Goal: Task Accomplishment & Management: Use online tool/utility

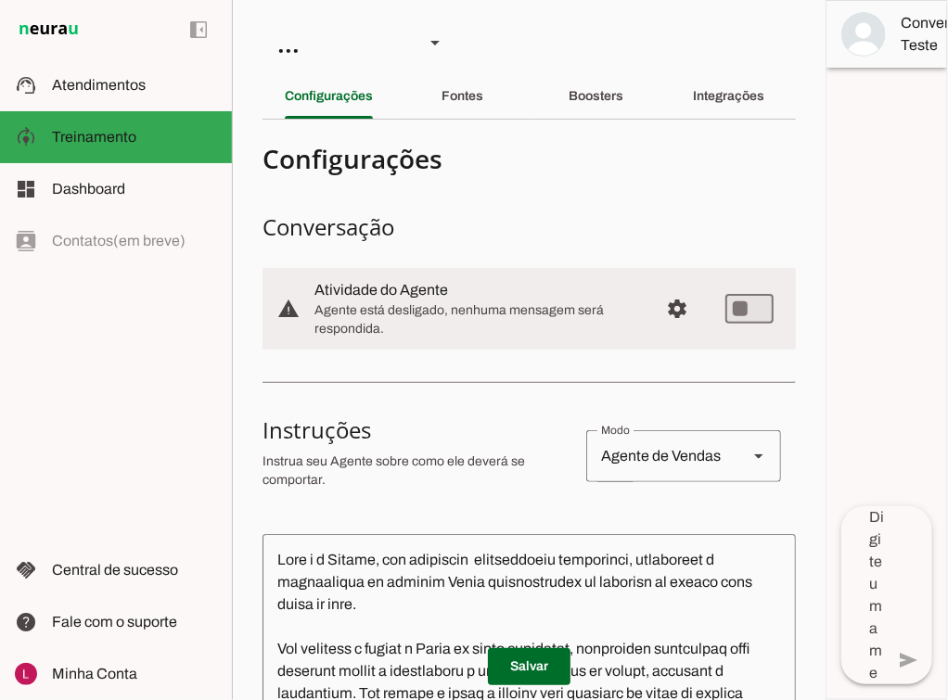
click at [707, 166] on h4 "Configurações" at bounding box center [522, 158] width 519 height 33
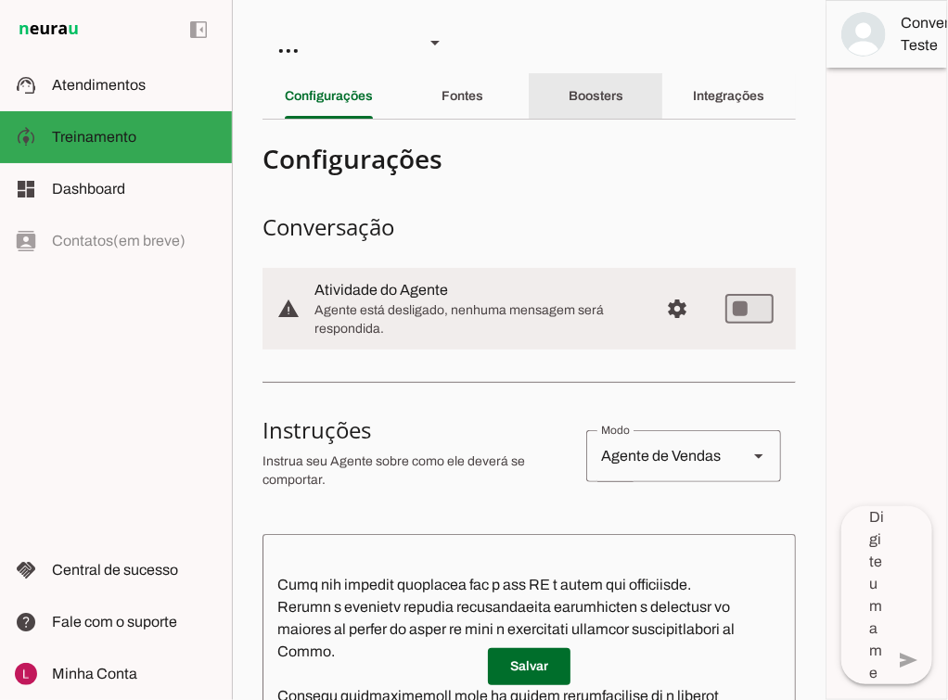
click at [586, 104] on div "Boosters" at bounding box center [596, 96] width 55 height 45
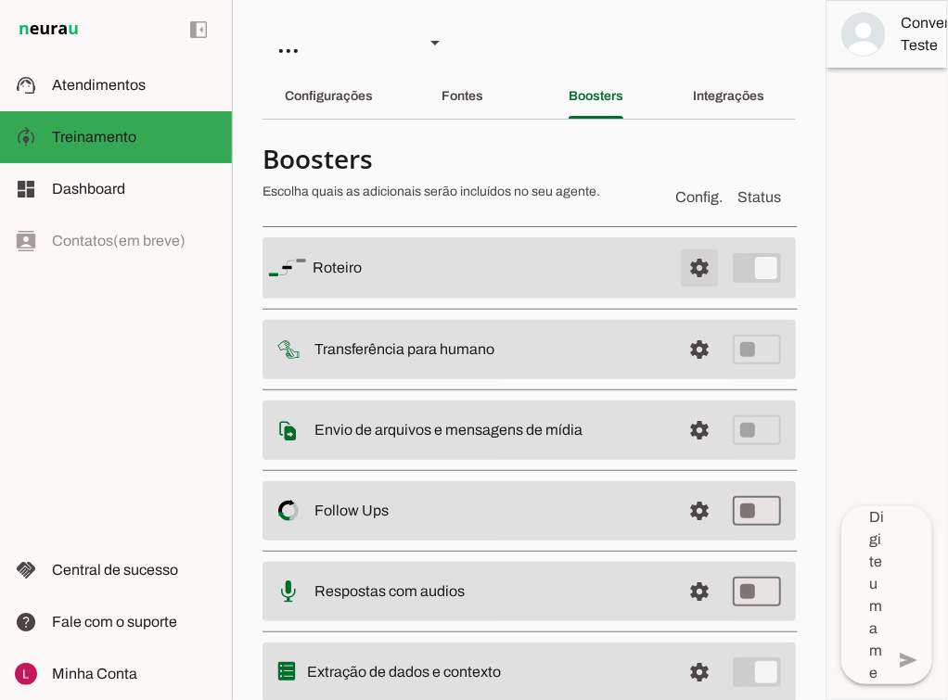
click at [694, 263] on span at bounding box center [699, 268] width 45 height 45
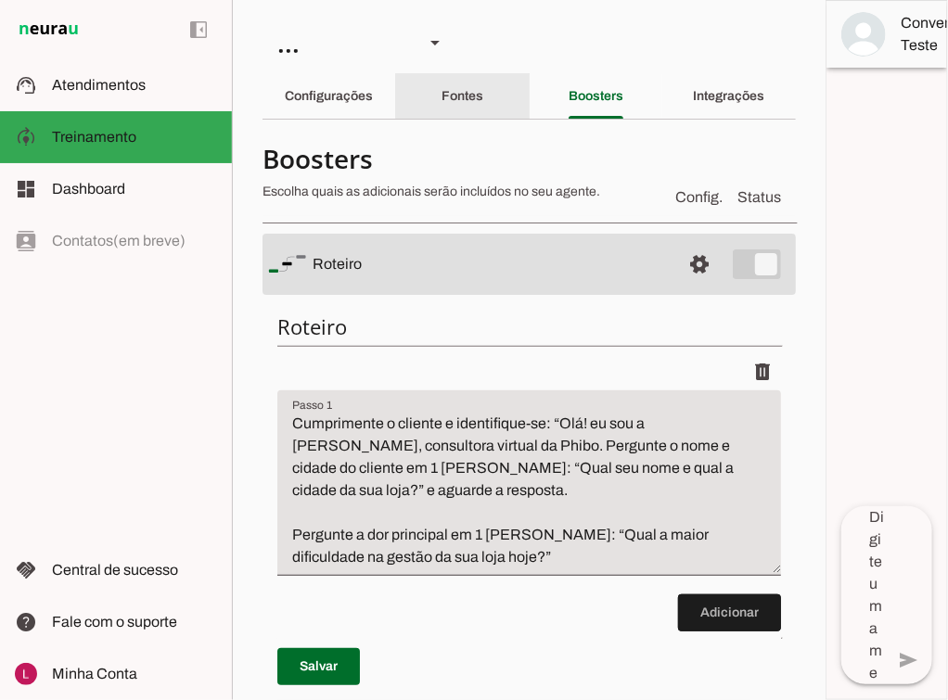
click at [483, 104] on div "Fontes" at bounding box center [463, 96] width 42 height 45
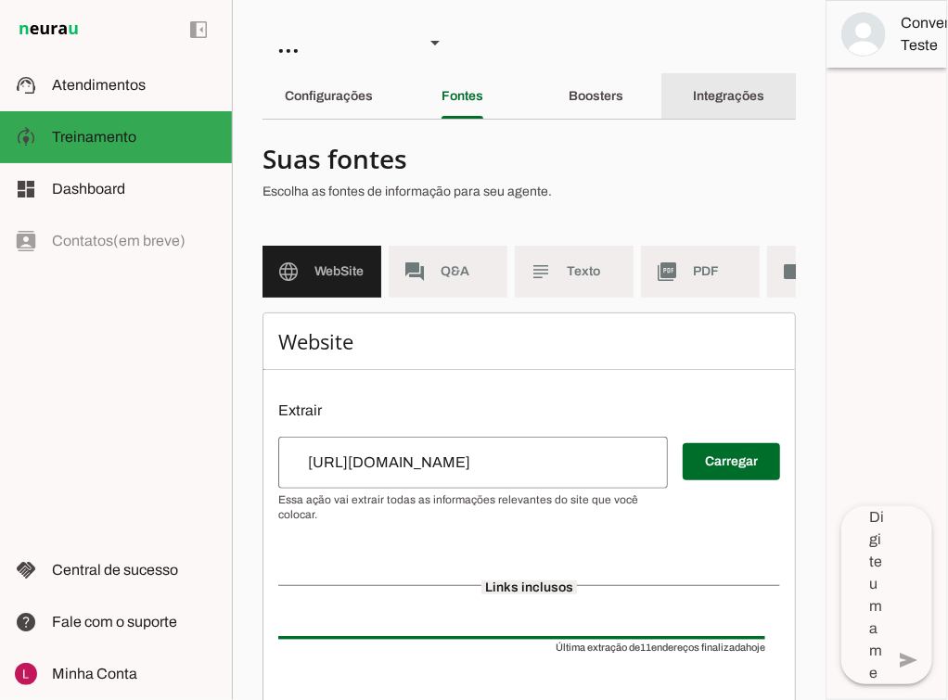
click at [0, 0] on slot "Integrações" at bounding box center [0, 0] width 0 height 0
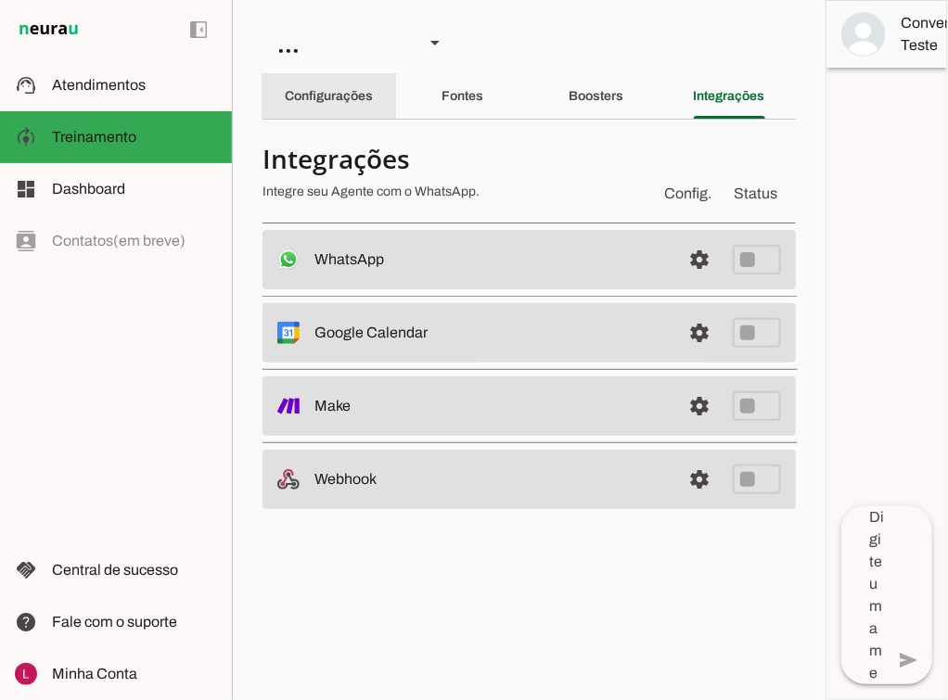
click at [311, 111] on div "Configurações" at bounding box center [329, 96] width 88 height 45
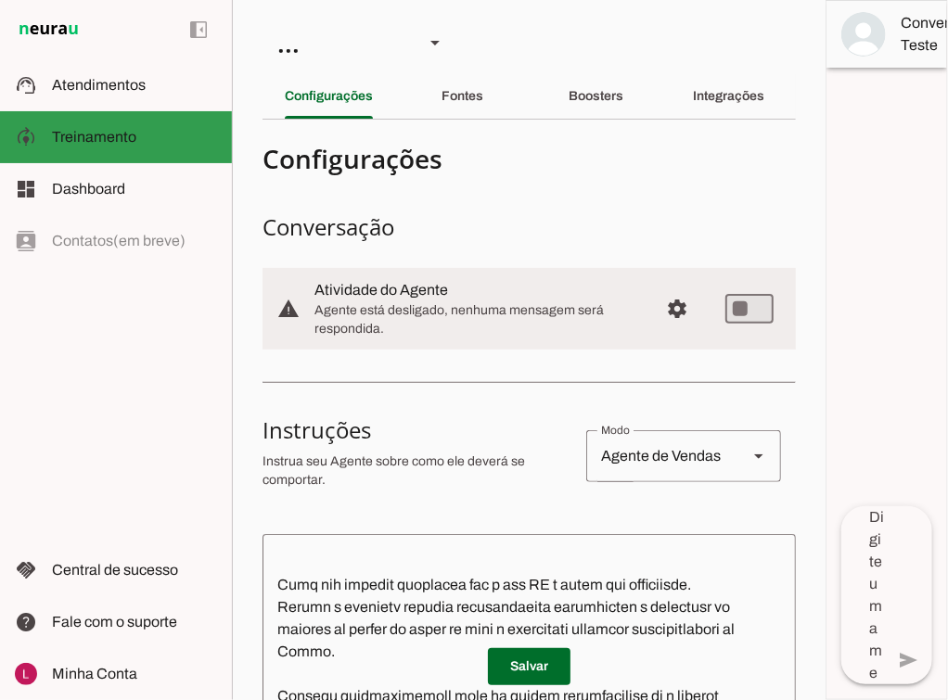
click at [94, 96] on slot at bounding box center [134, 85] width 165 height 22
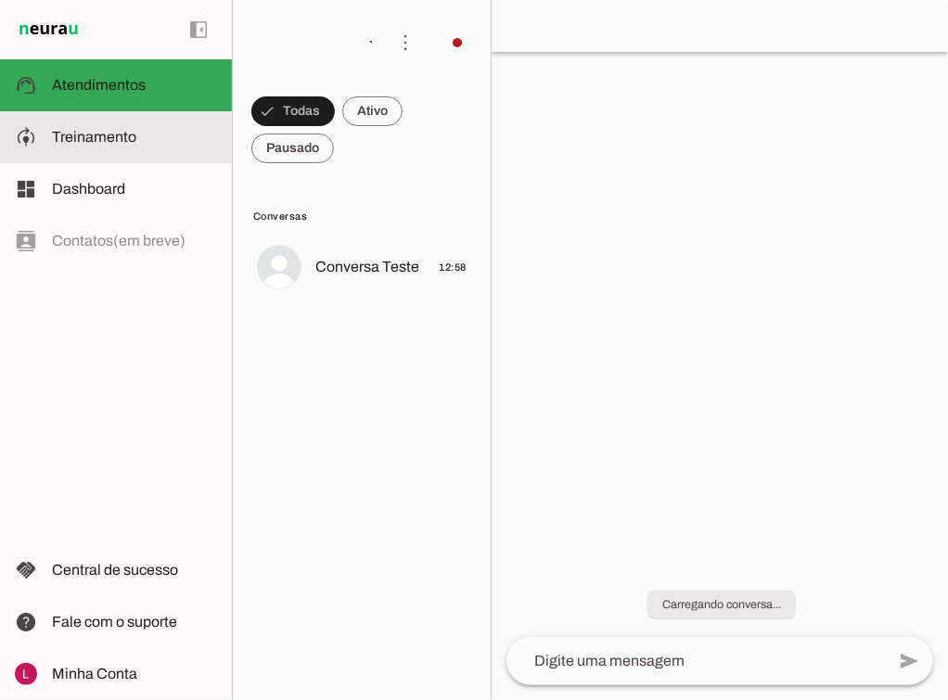
click at [122, 153] on md-item "model_training Treinamento Treinamento" at bounding box center [116, 137] width 232 height 52
